Goal: Entertainment & Leisure: Consume media (video, audio)

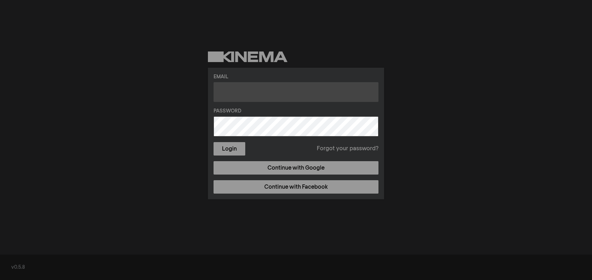
click at [237, 94] on input "text" at bounding box center [295, 92] width 165 height 20
drag, startPoint x: 270, startPoint y: 94, endPoint x: 160, endPoint y: 93, distance: 110.2
click at [160, 93] on div "Email [PERSON_NAME] Password Login Forgot your password? Continue with Google C…" at bounding box center [296, 125] width 592 height 250
paste input "[PERSON_NAME][EMAIL_ADDRESS][DOMAIN_NAME]"
type input "[EMAIL_ADDRESS][DOMAIN_NAME]"
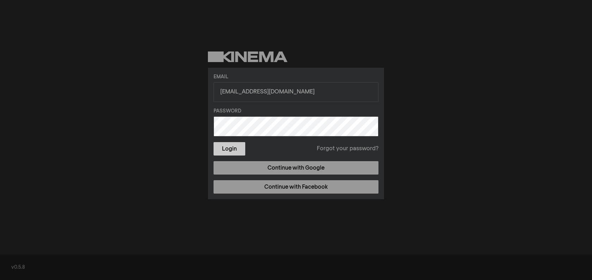
click at [231, 152] on button "Login" at bounding box center [229, 148] width 32 height 13
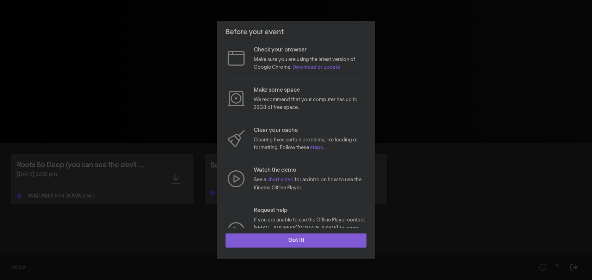
click at [273, 236] on button "Got it!" at bounding box center [295, 240] width 141 height 14
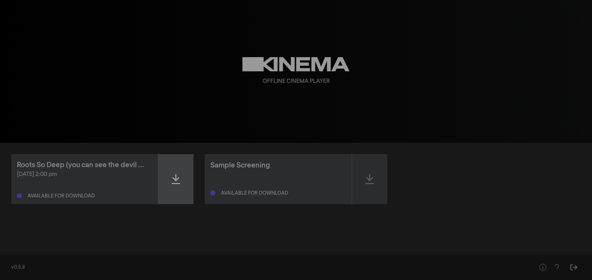
click at [179, 181] on icon at bounding box center [176, 178] width 8 height 11
click at [174, 189] on div at bounding box center [175, 179] width 35 height 50
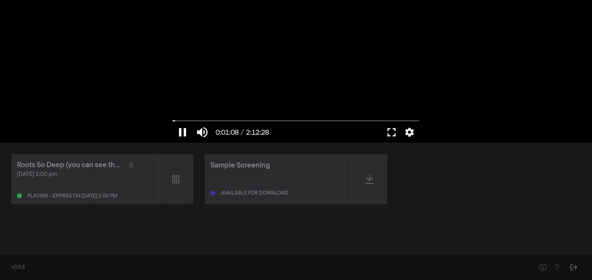
click at [181, 130] on button "pause" at bounding box center [183, 131] width 20 height 21
type input "68.189487"
